Goal: Task Accomplishment & Management: Use online tool/utility

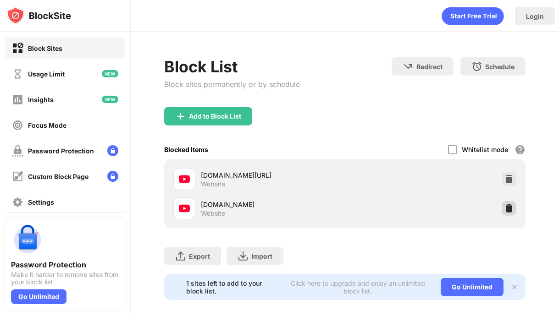
click at [507, 209] on img at bounding box center [508, 208] width 9 height 9
click at [510, 212] on img at bounding box center [508, 208] width 9 height 9
